Goal: Task Accomplishment & Management: Use online tool/utility

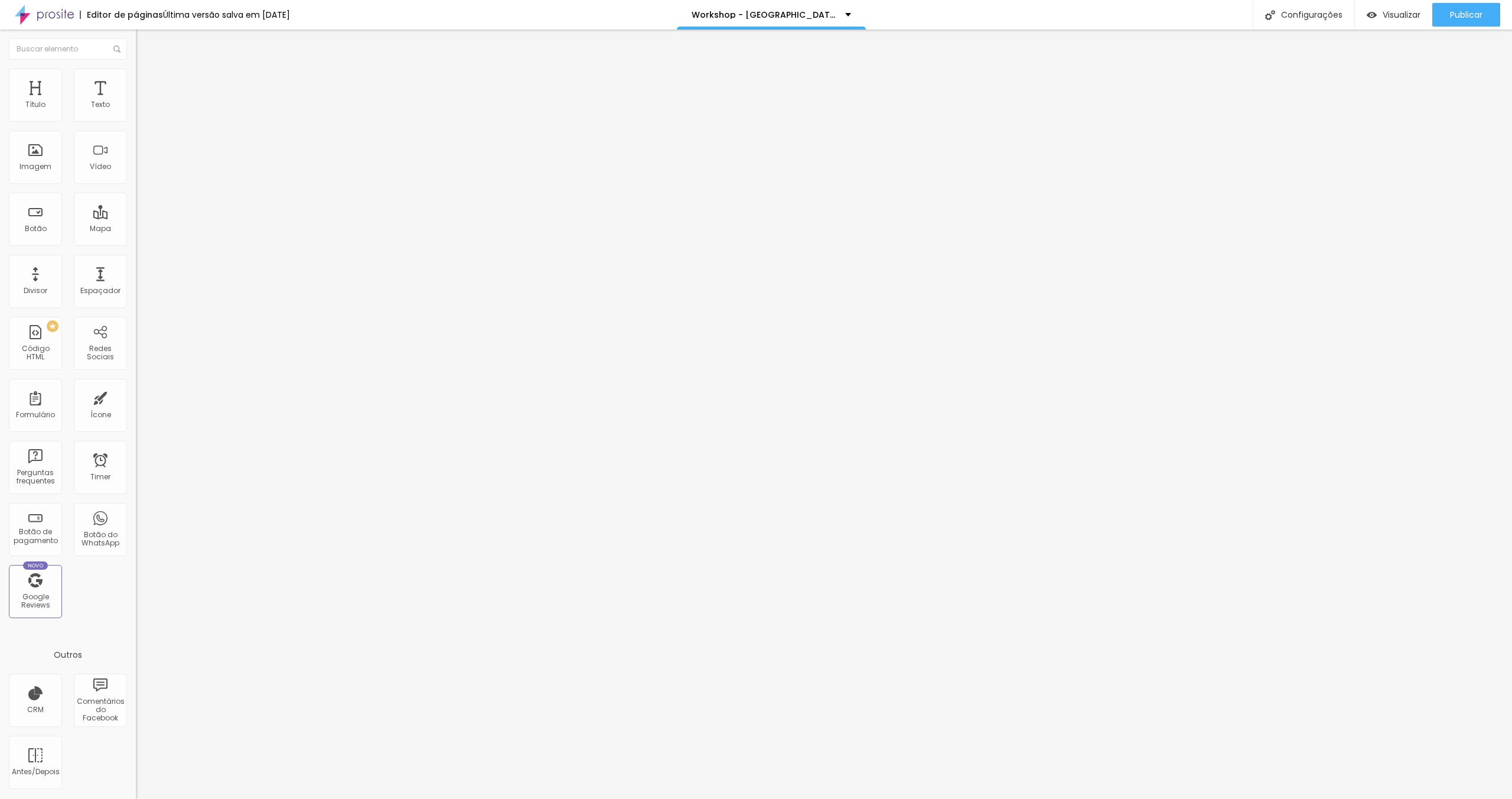
click at [136, 78] on li "Avançado" at bounding box center [204, 74] width 136 height 12
click at [136, 496] on div at bounding box center [204, 496] width 136 height 0
click at [136, 503] on div at bounding box center [204, 503] width 136 height 0
click at [136, 510] on div at bounding box center [204, 510] width 136 height 0
click at [147, 80] on span "Avançado" at bounding box center [166, 77] width 39 height 10
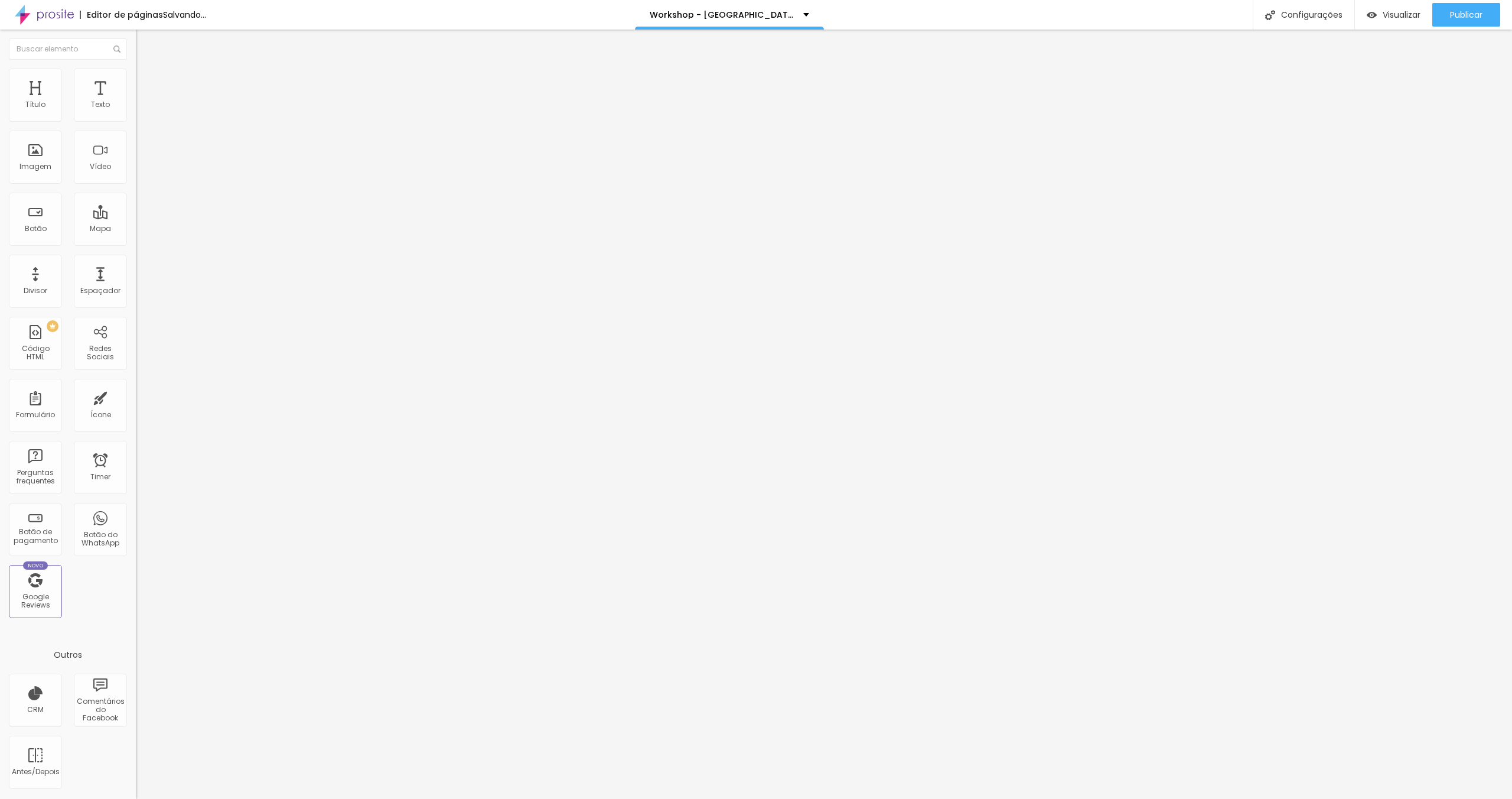
click at [136, 496] on div at bounding box center [204, 496] width 136 height 0
click at [136, 503] on div at bounding box center [204, 503] width 136 height 0
click at [136, 510] on div at bounding box center [204, 510] width 136 height 0
click at [1402, 18] on span "Visualizar" at bounding box center [1402, 14] width 38 height 9
click at [136, 80] on ul "Estilo Avançado" at bounding box center [204, 69] width 136 height 24
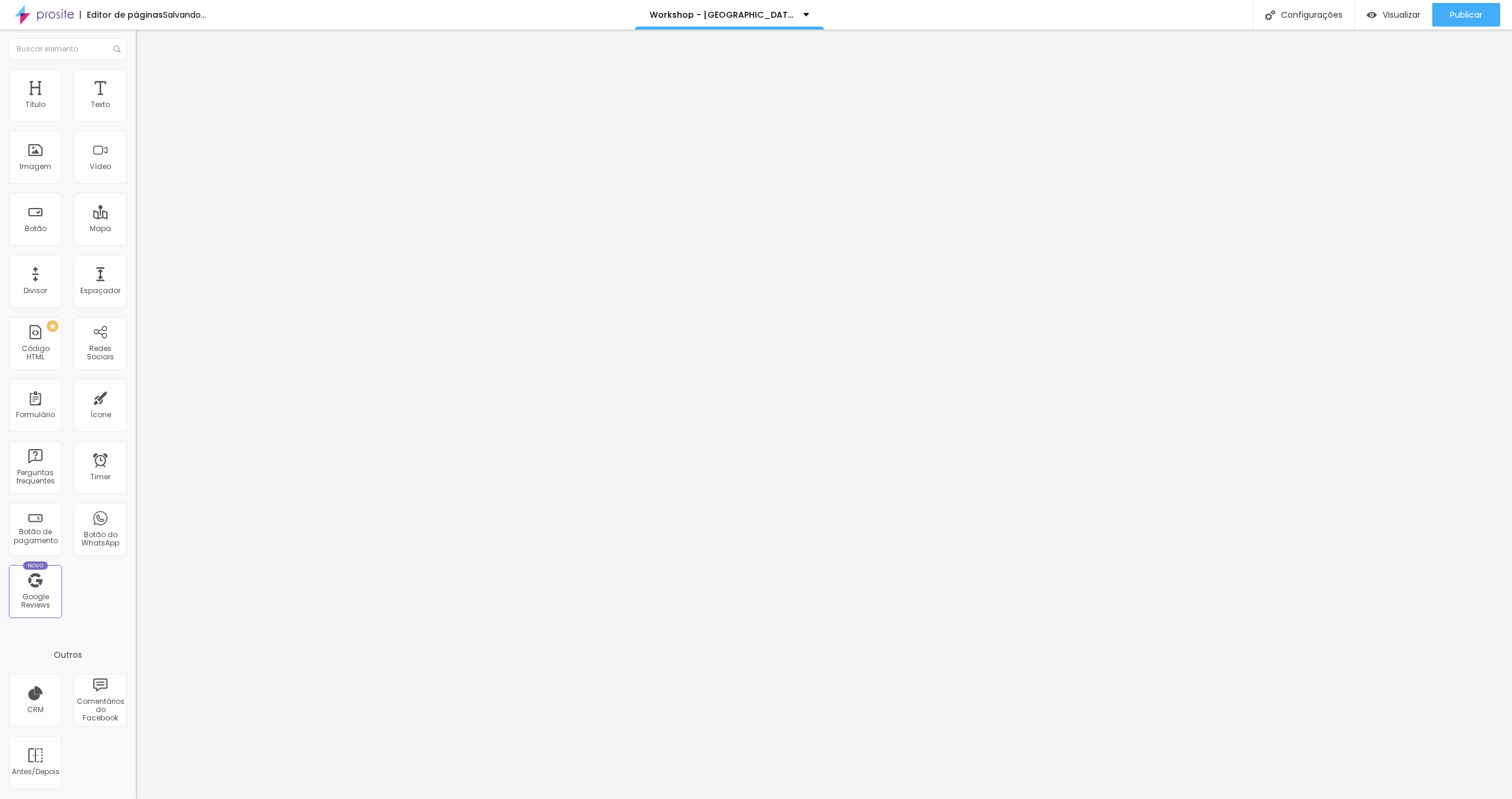
click at [147, 81] on span "Avançado" at bounding box center [166, 77] width 39 height 10
click at [136, 489] on li "Celular" at bounding box center [204, 493] width 136 height 7
click at [136, 496] on div at bounding box center [204, 496] width 136 height 0
click at [136, 503] on div at bounding box center [204, 503] width 136 height 0
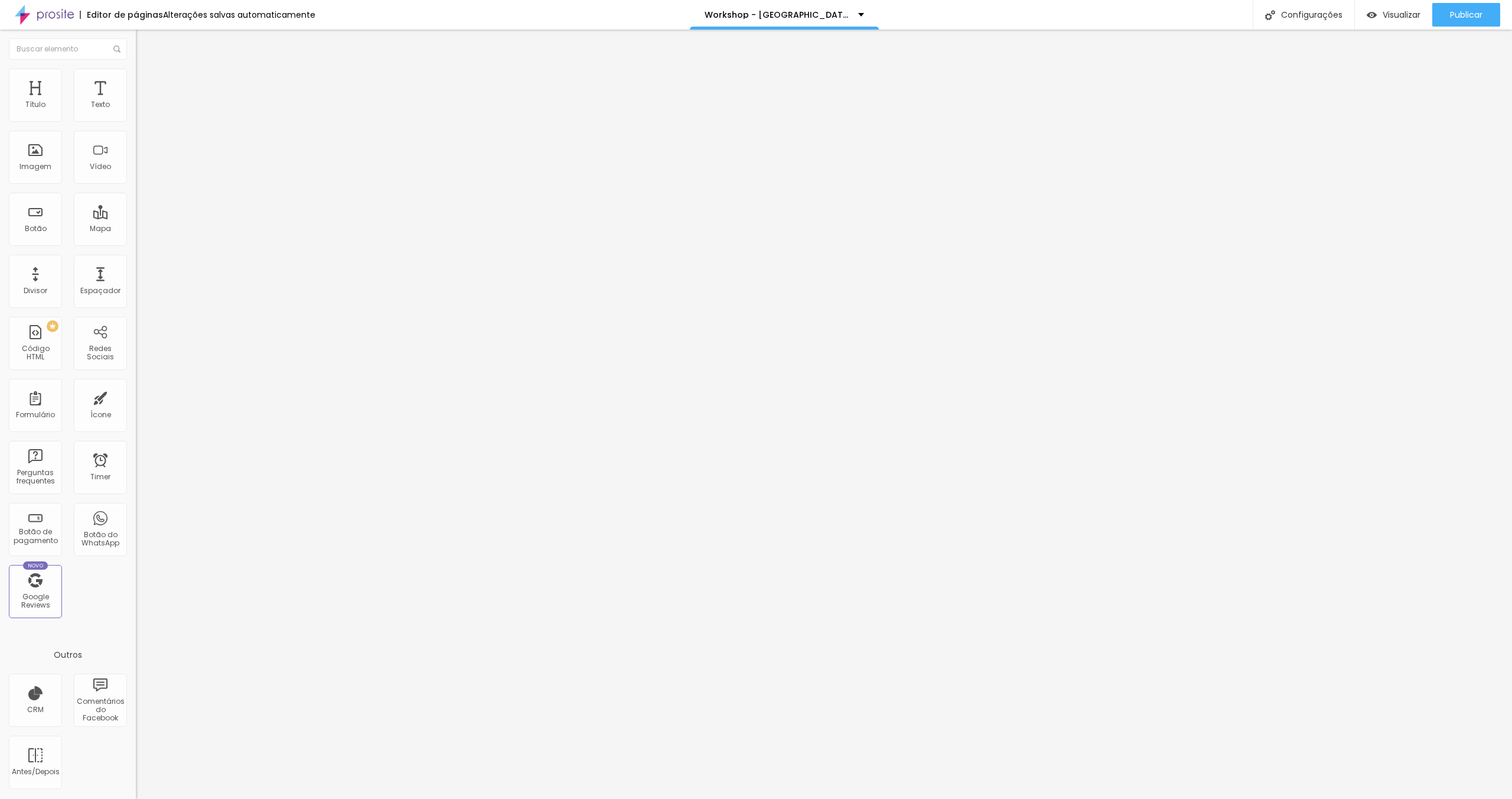
click at [136, 510] on div at bounding box center [204, 510] width 136 height 0
click at [194, 14] on div "Alterações salvas automaticamente" at bounding box center [239, 15] width 152 height 8
click at [1040, 798] on div at bounding box center [756, 811] width 1512 height 11
click at [136, 75] on li "Avançado" at bounding box center [204, 74] width 136 height 12
click at [136, 489] on li "Celular" at bounding box center [204, 493] width 136 height 7
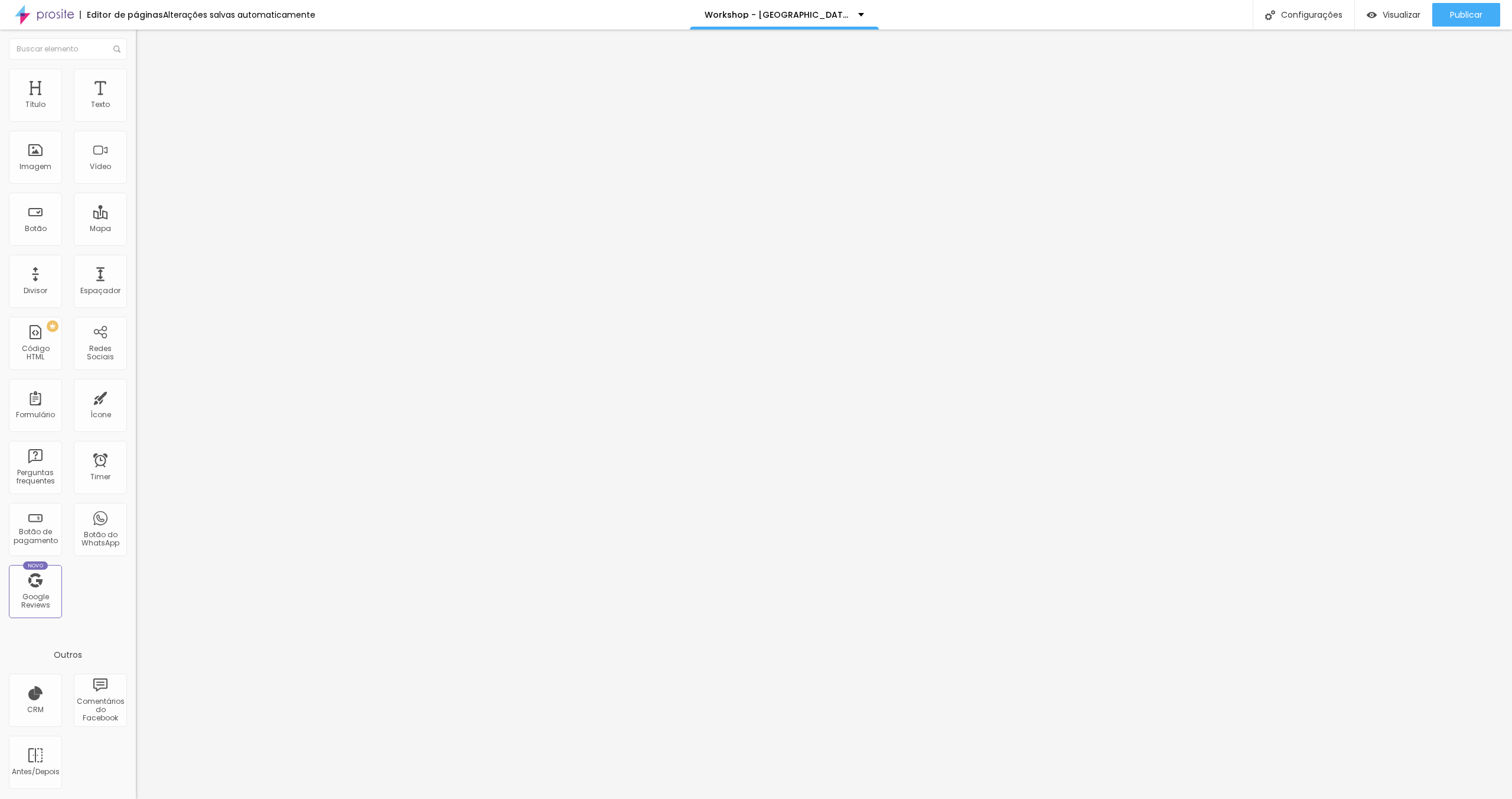
click at [136, 496] on div at bounding box center [204, 496] width 136 height 0
click at [136, 503] on div at bounding box center [204, 503] width 136 height 0
click at [136, 510] on div at bounding box center [204, 510] width 136 height 0
click at [191, 14] on div "Salvando..." at bounding box center [184, 15] width 43 height 8
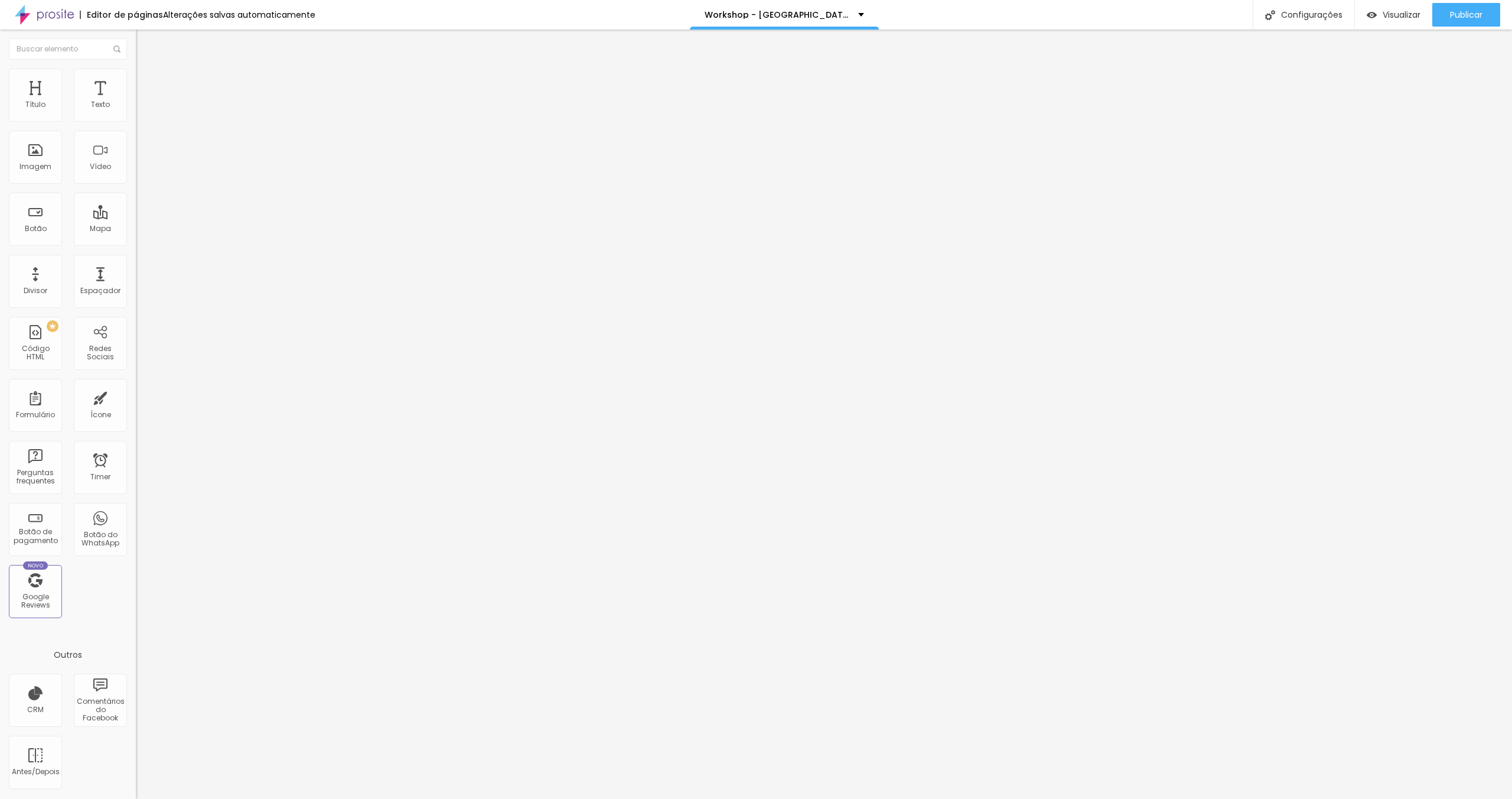
click at [1048, 798] on div at bounding box center [756, 811] width 1512 height 11
drag, startPoint x: 99, startPoint y: 133, endPoint x: 0, endPoint y: 127, distance: 99.2
click at [136, 127] on div "Texto Pedir minha inscrição Alinhamento Tamanho Normal Pequeno Normal Grande Li…" at bounding box center [204, 178] width 136 height 172
type input "Incrições Encerradas"
click at [136, 111] on input "Pedir minha inscrição" at bounding box center [207, 105] width 142 height 12
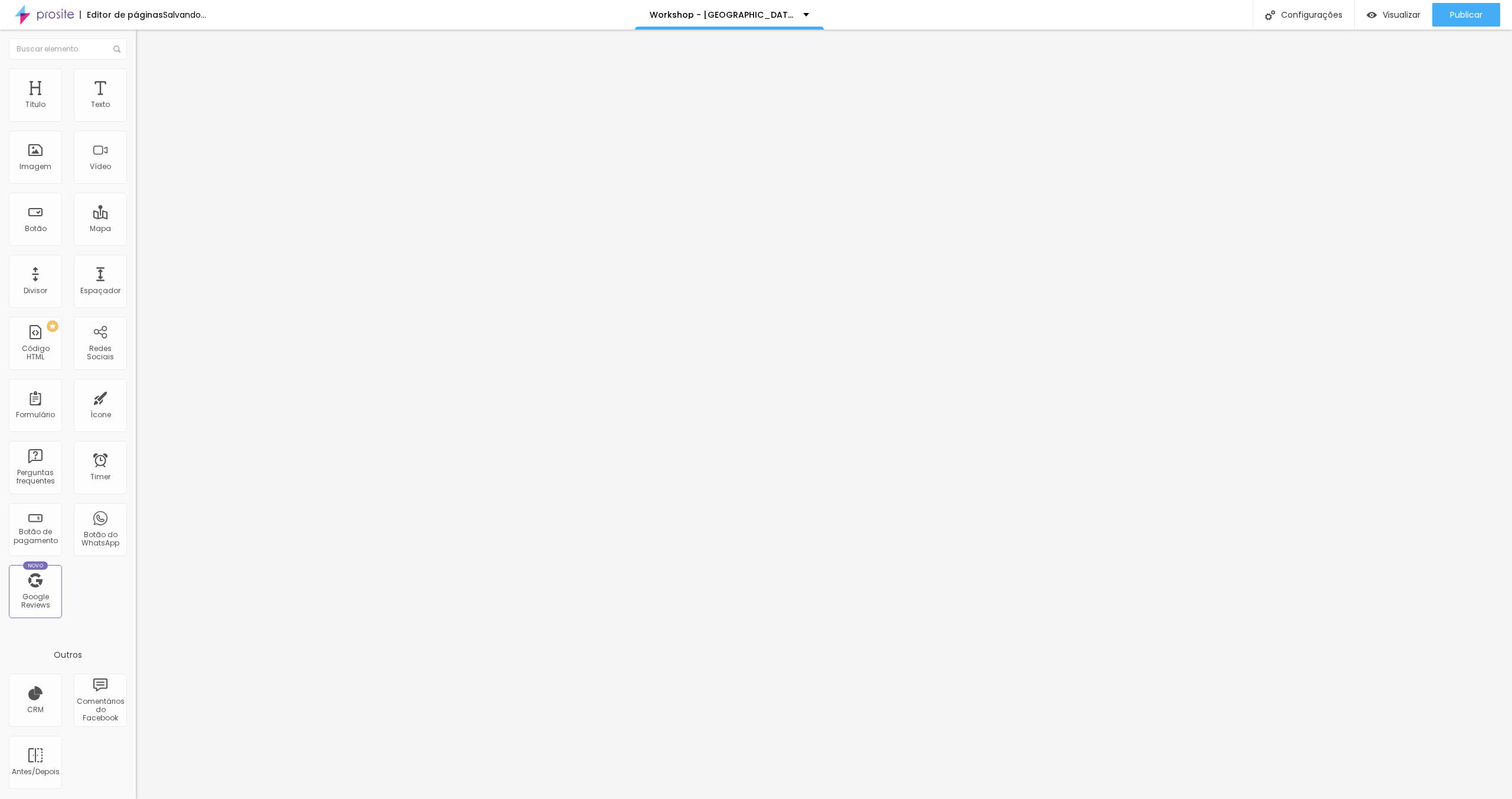
paste input "Incrições Encerradas"
type input "Incrições Encerradas"
click at [136, 111] on input "Pedir minha inscrição" at bounding box center [207, 105] width 142 height 12
paste input "Incrições Encerradas"
type input "Incrições Encerradas"
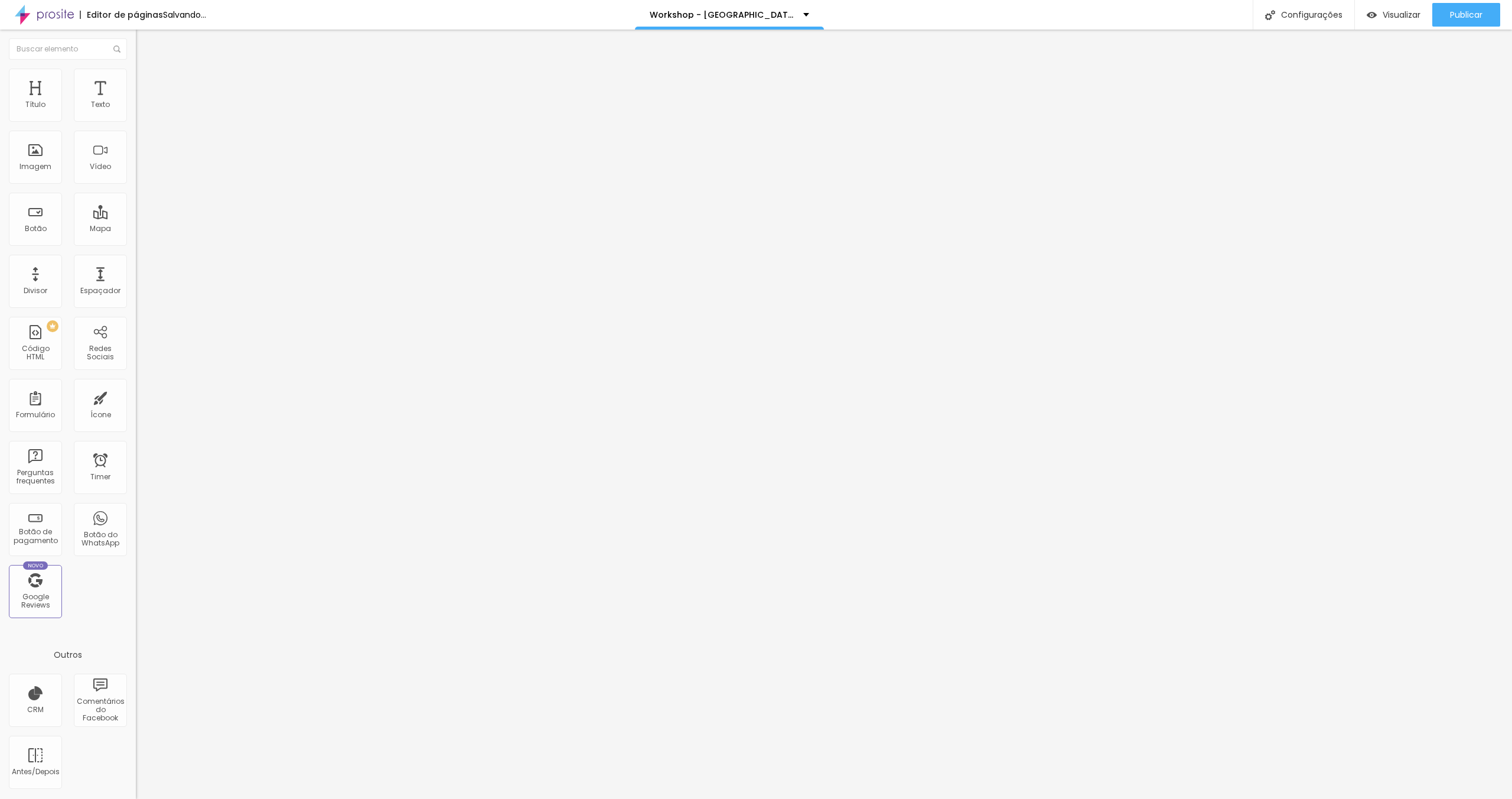
click at [136, 111] on input "Pedir minha inscrição" at bounding box center [207, 105] width 142 height 12
paste input "Incrições Encerradas"
type input "Incrições Encerradas"
click at [136, 111] on input "Pedir minha inscrição" at bounding box center [207, 105] width 142 height 12
paste input "Incrições Encerradas"
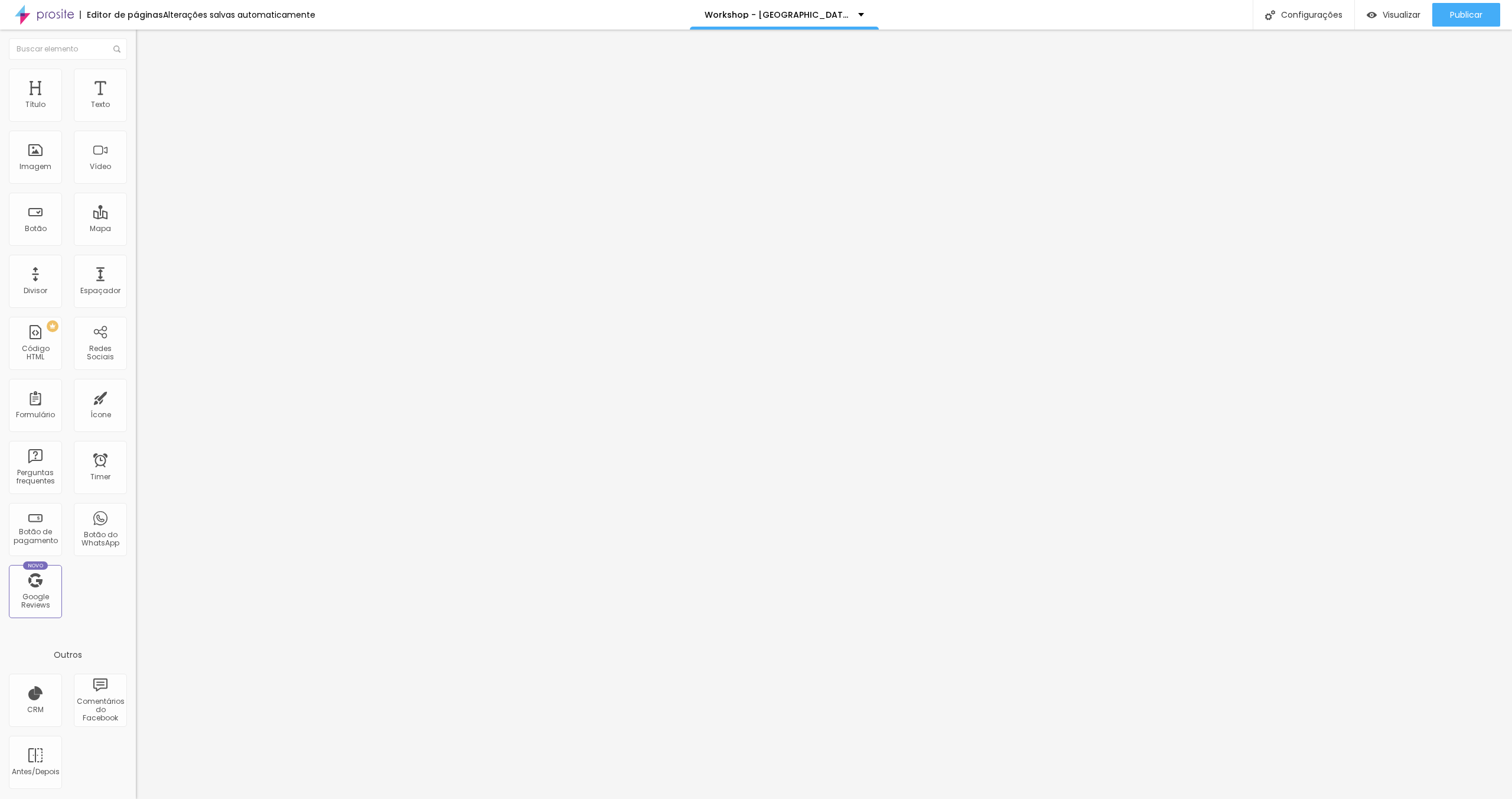
type input "Incrições Encerradas"
click at [136, 111] on input "Pedir minha inscrição" at bounding box center [207, 105] width 142 height 12
paste input "Incrições Encerradas"
type input "Incrições Encerradas"
